Goal: Task Accomplishment & Management: Manage account settings

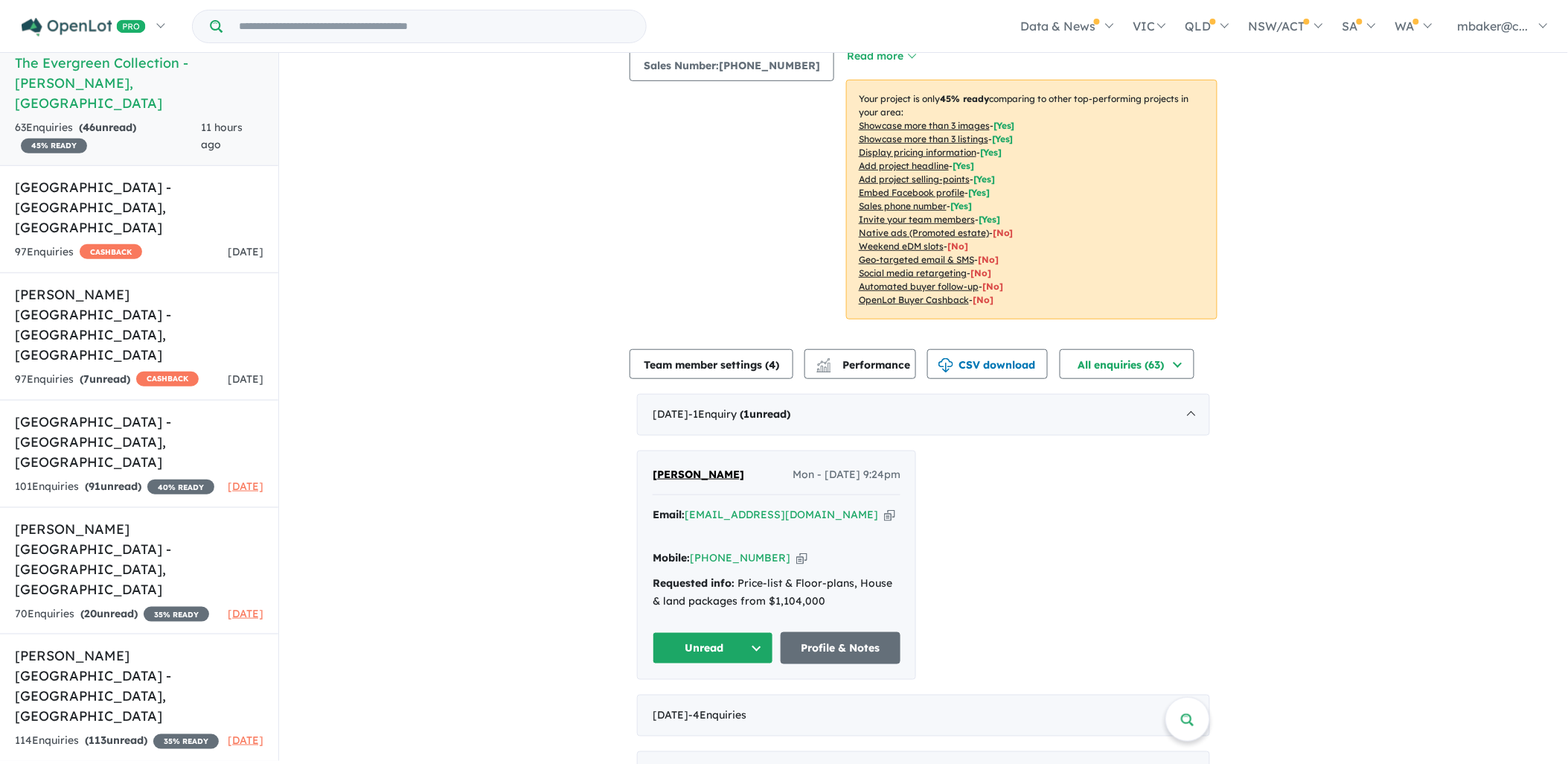
scroll to position [248, 0]
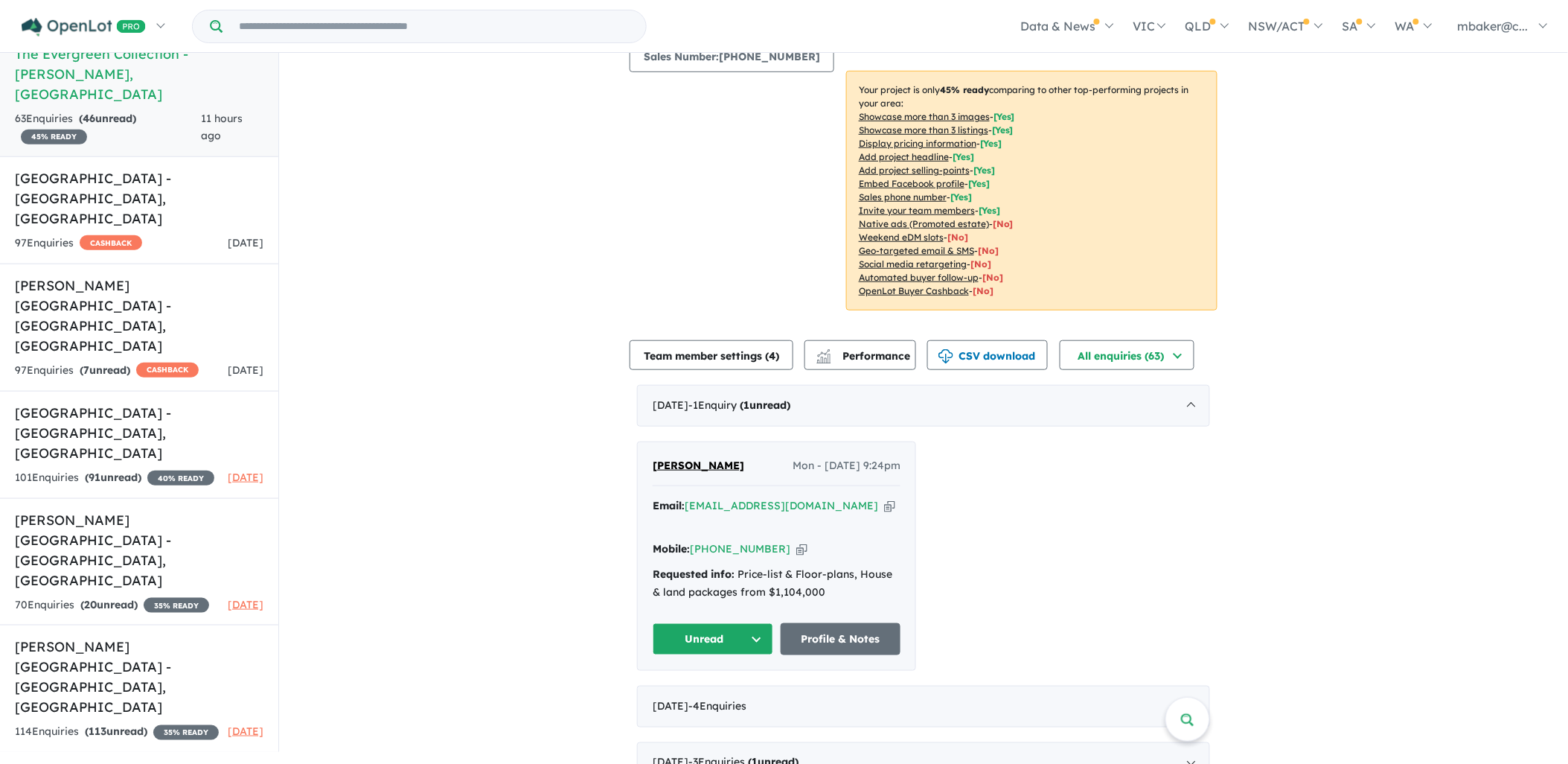
click at [884, 498] on icon "button" at bounding box center [889, 506] width 11 height 16
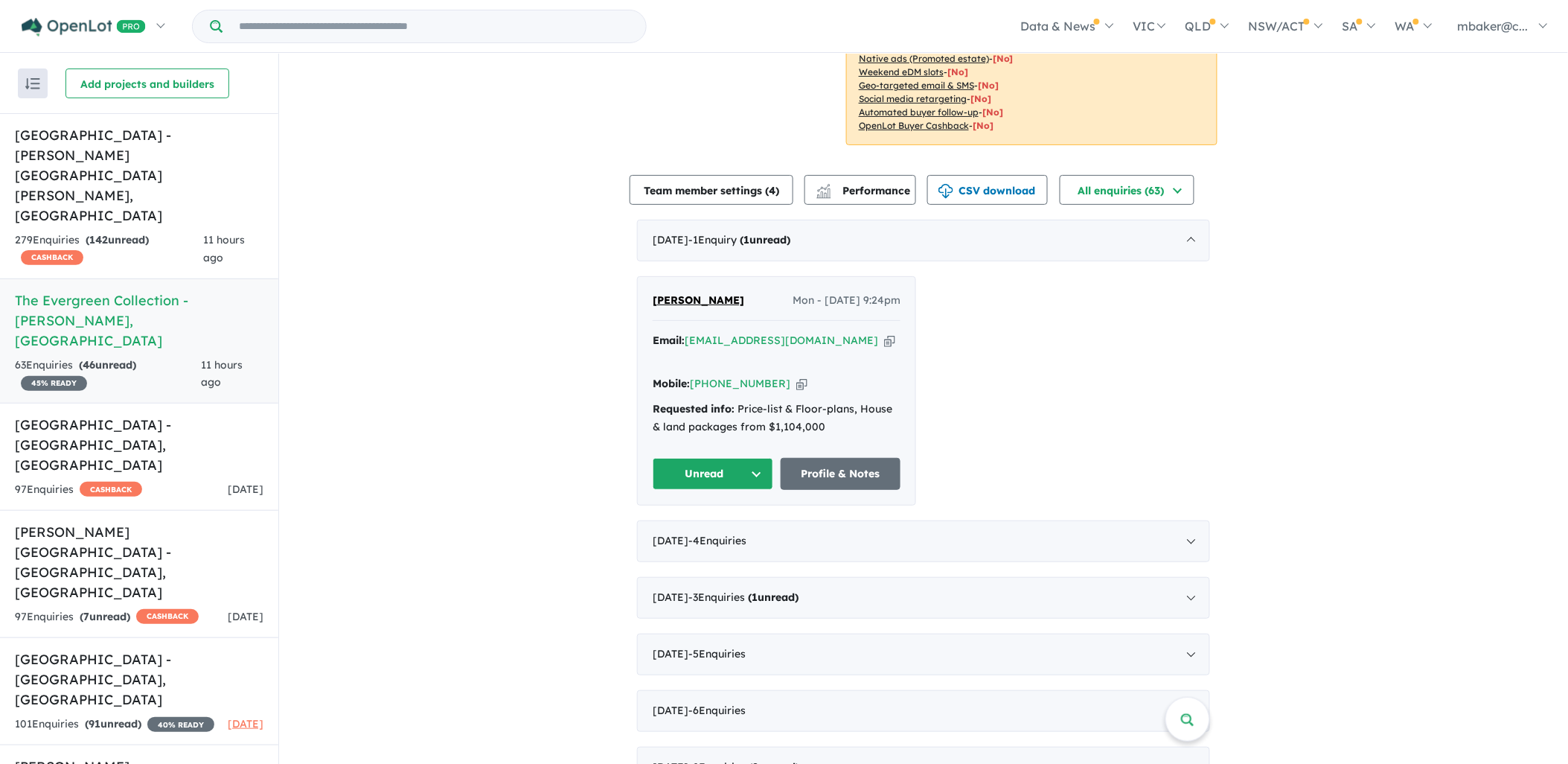
scroll to position [413, 0]
click at [727, 456] on button "Unread" at bounding box center [712, 472] width 121 height 32
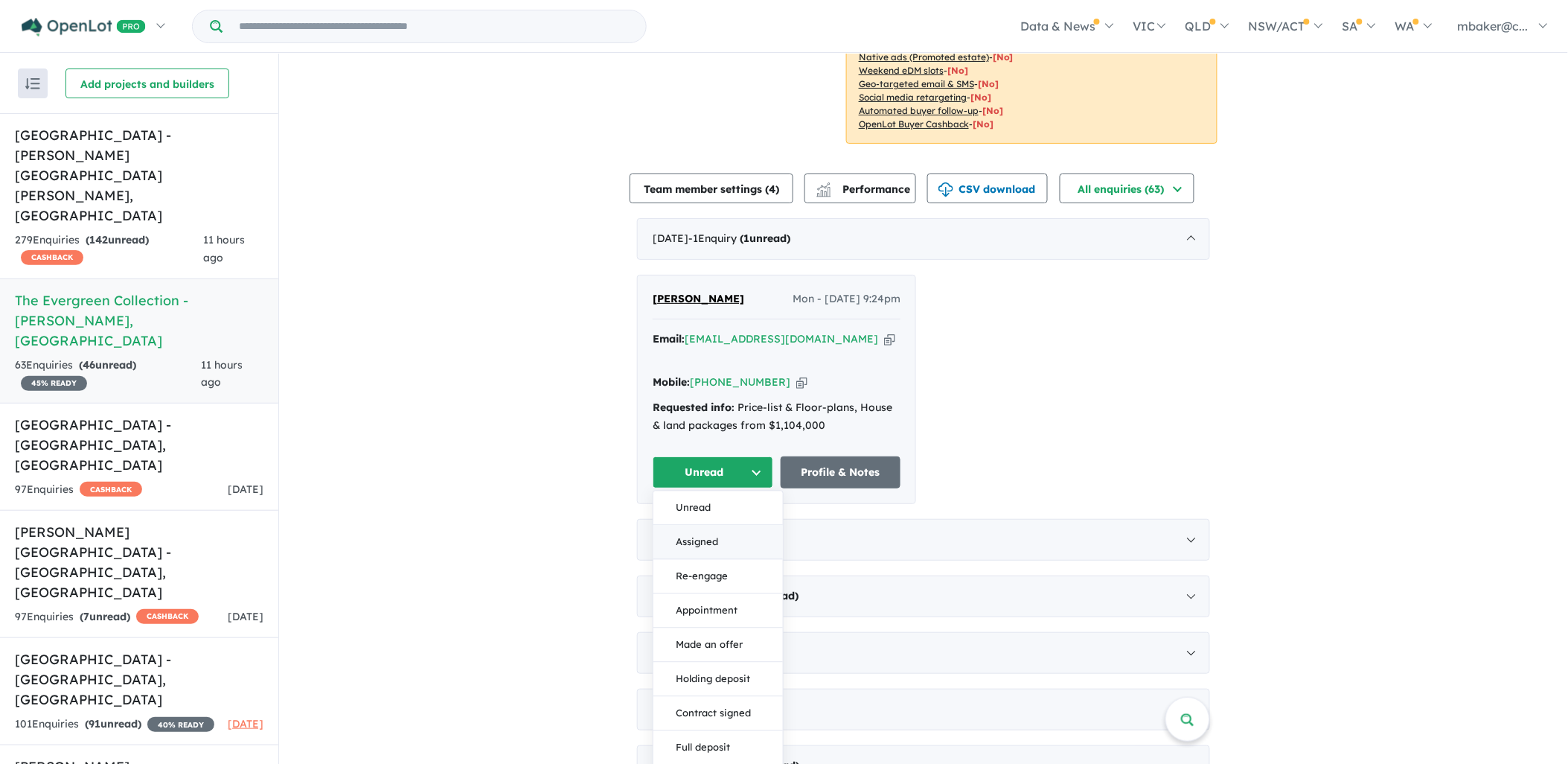
click at [733, 526] on button "Assigned" at bounding box center [717, 542] width 130 height 34
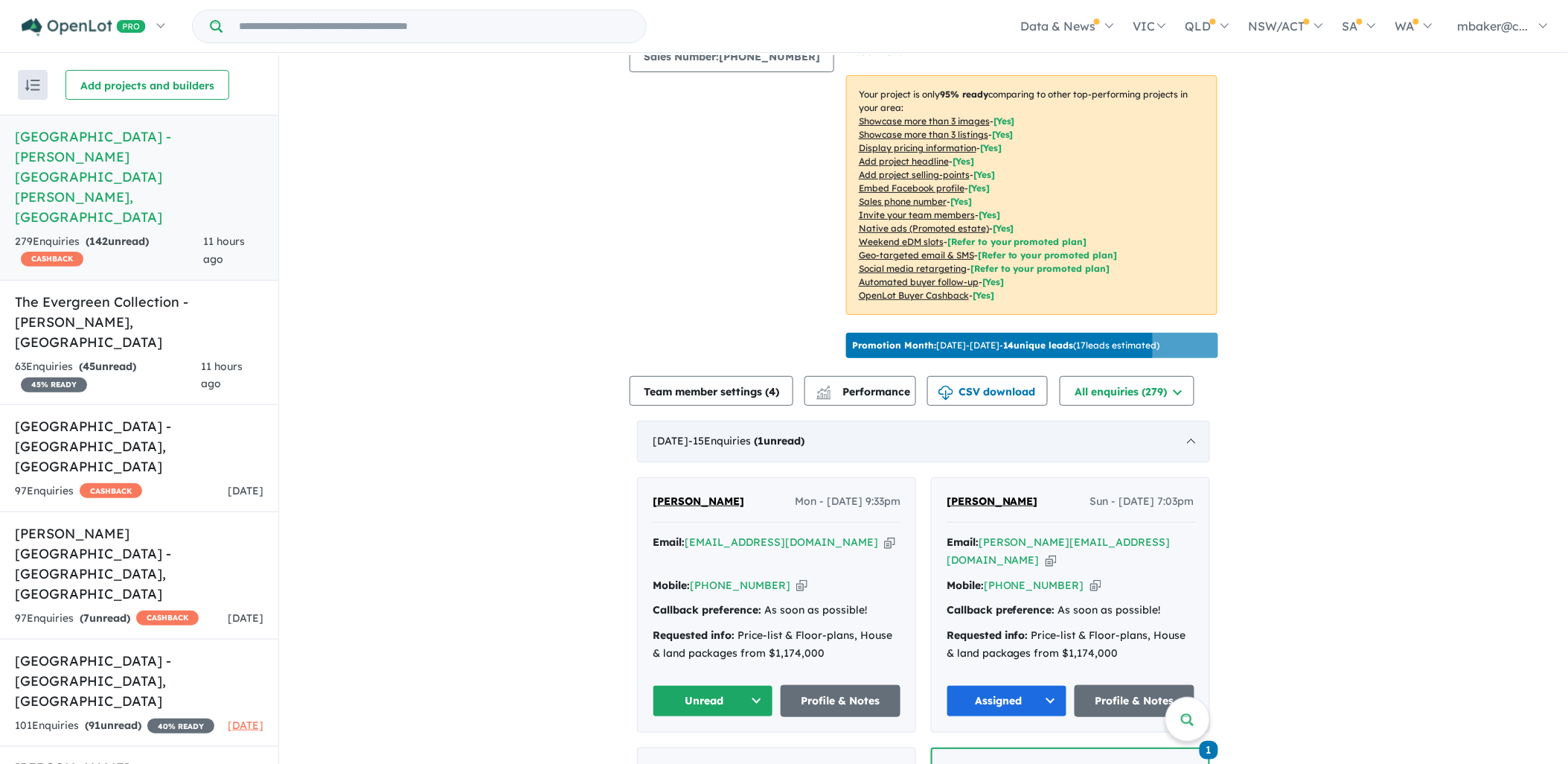
scroll to position [331, 0]
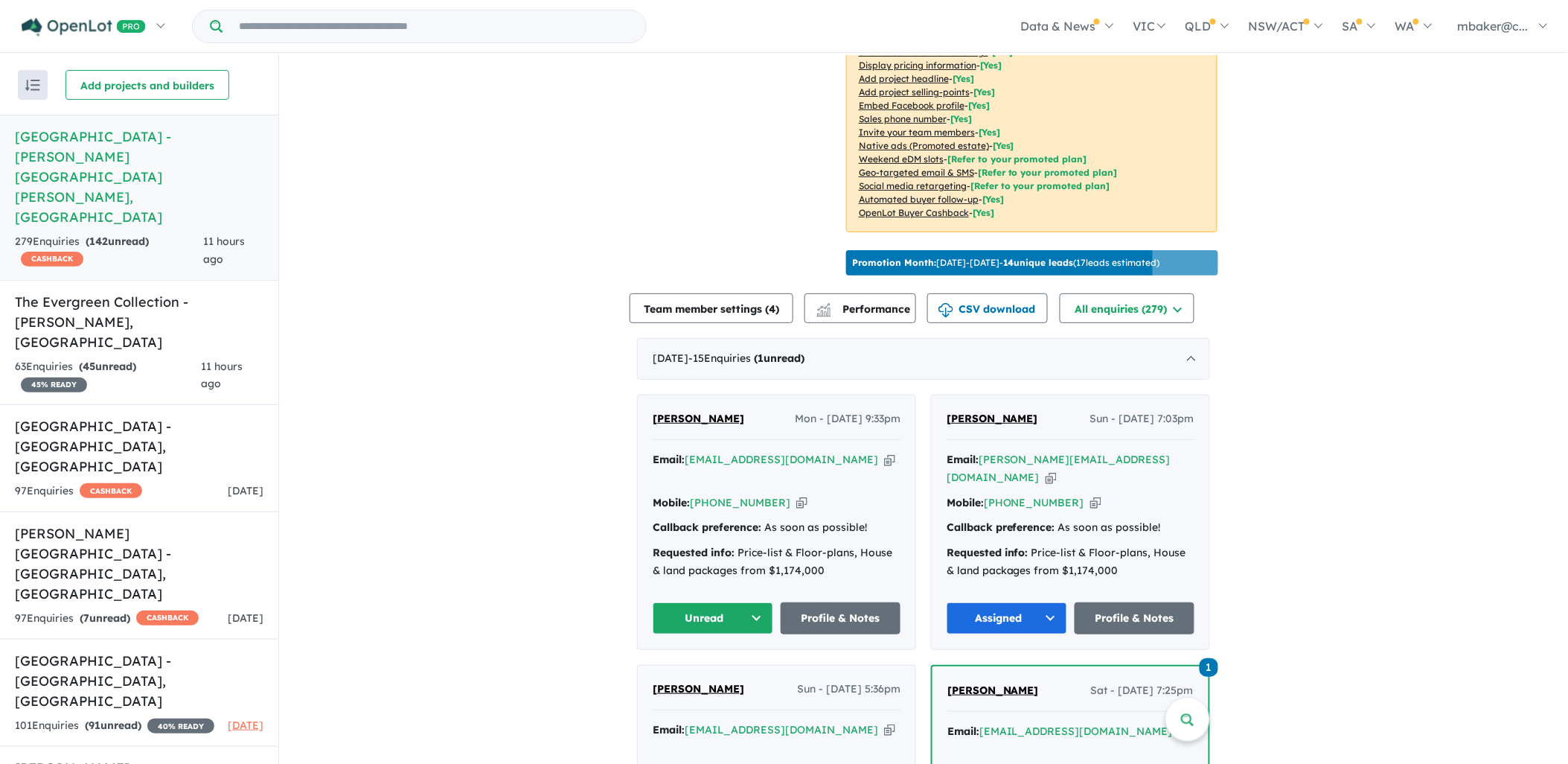
click at [884, 452] on icon "button" at bounding box center [889, 459] width 11 height 16
click at [703, 604] on button "Unread" at bounding box center [712, 618] width 121 height 32
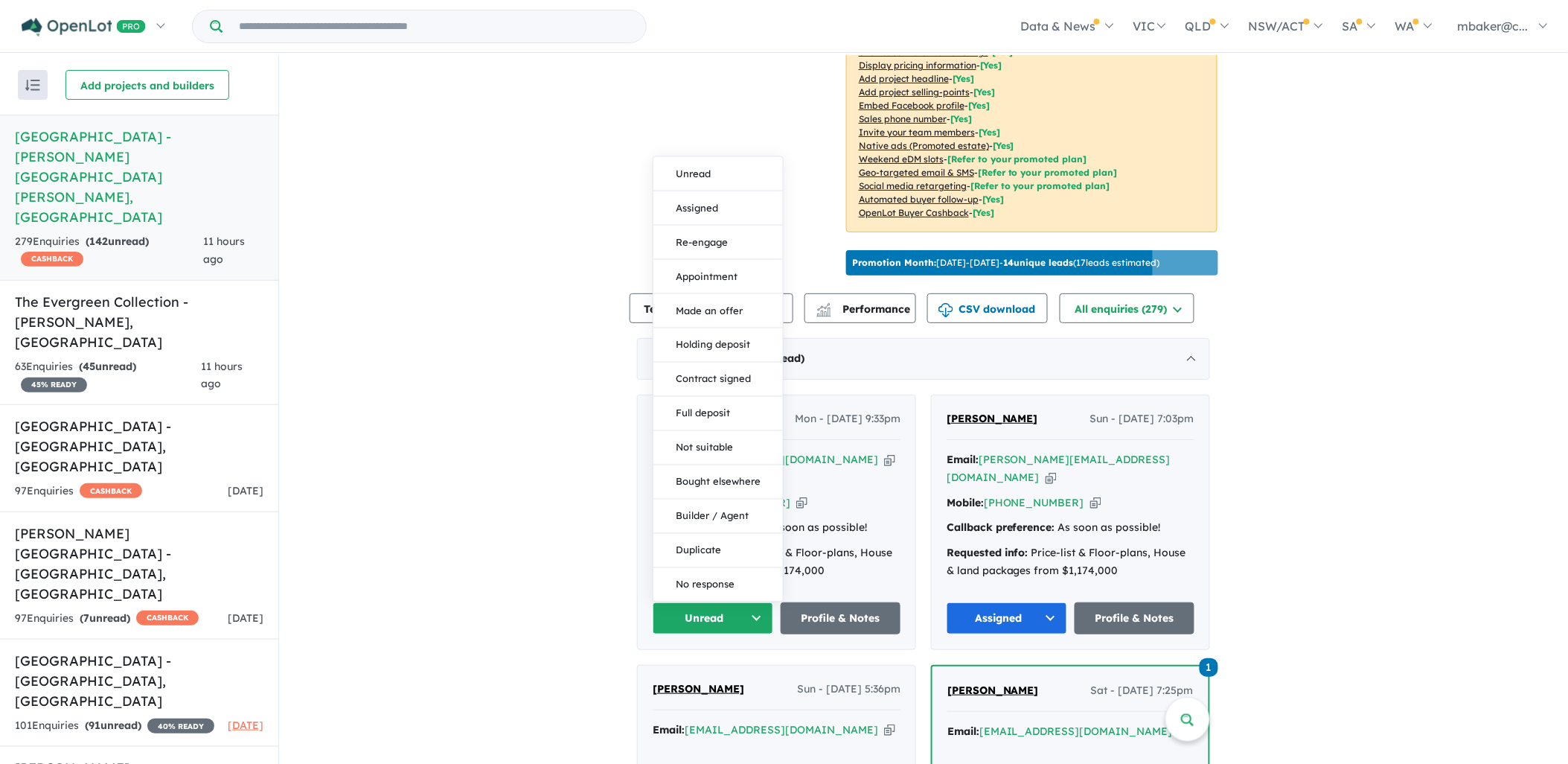
click at [697, 191] on button "Assigned" at bounding box center [717, 207] width 130 height 34
